Goal: Task Accomplishment & Management: Complete application form

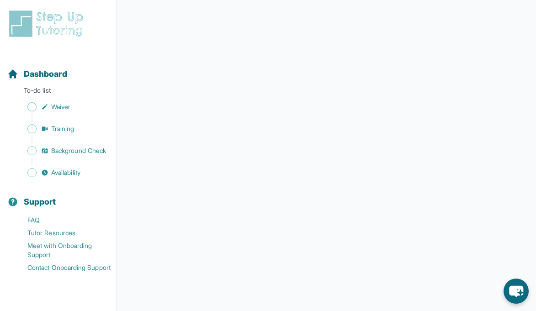
scroll to position [100, 0]
click at [52, 79] on span "Dashboard" at bounding box center [45, 74] width 43 height 13
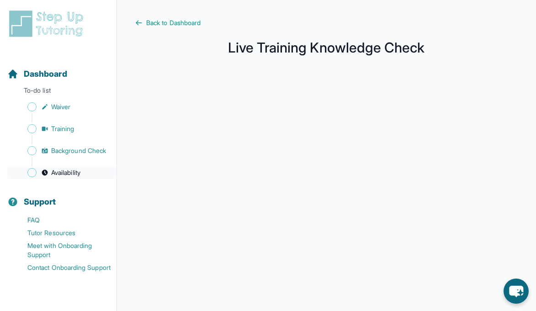
click at [60, 171] on span "Availability" at bounding box center [65, 172] width 29 height 9
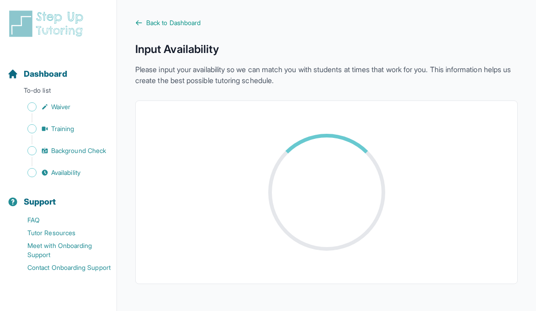
click at [373, 143] on div at bounding box center [326, 192] width 117 height 117
click at [232, 195] on div at bounding box center [326, 192] width 359 height 161
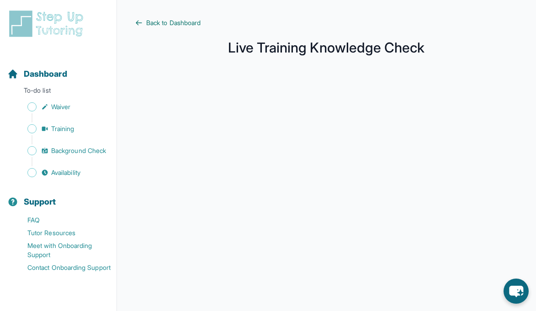
click at [181, 21] on span "Back to Dashboard" at bounding box center [173, 22] width 54 height 9
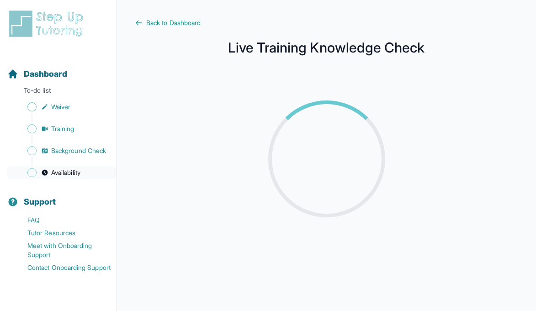
click at [69, 175] on span "Availability" at bounding box center [65, 172] width 29 height 9
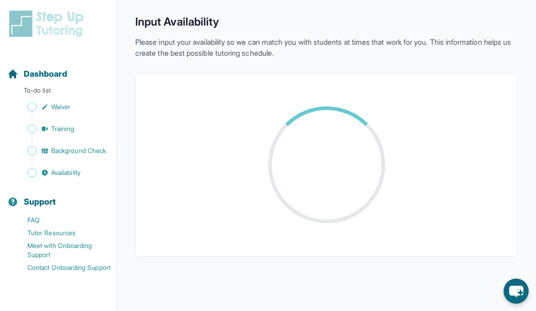
scroll to position [29, 0]
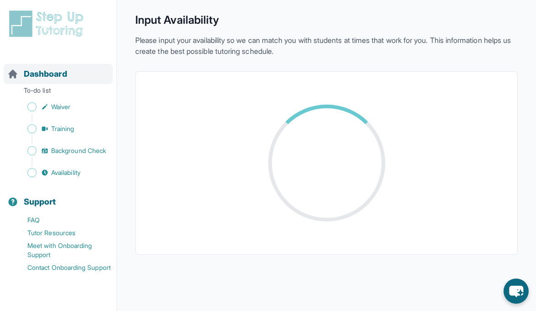
click at [42, 72] on span "Dashboard" at bounding box center [45, 74] width 43 height 13
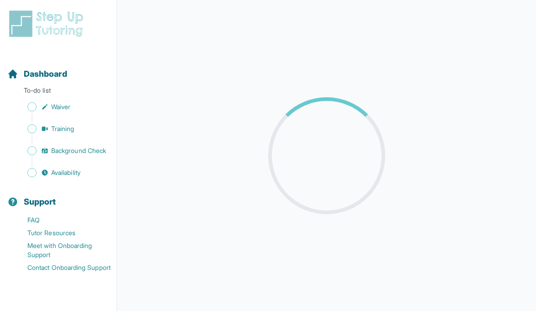
click at [275, 124] on div at bounding box center [326, 155] width 117 height 117
click at [66, 147] on span "Background Check" at bounding box center [78, 150] width 55 height 9
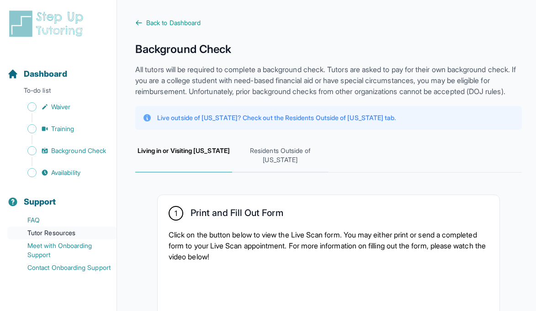
click at [53, 231] on link "Tutor Resources" at bounding box center [61, 233] width 109 height 13
click at [55, 250] on link "Meet with Onboarding Support" at bounding box center [61, 250] width 109 height 22
click at [70, 169] on span "Availability" at bounding box center [65, 172] width 29 height 9
